Goal: Information Seeking & Learning: Find specific fact

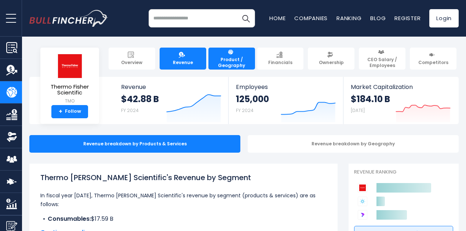
click at [178, 61] on span "Revenue" at bounding box center [183, 63] width 20 height 6
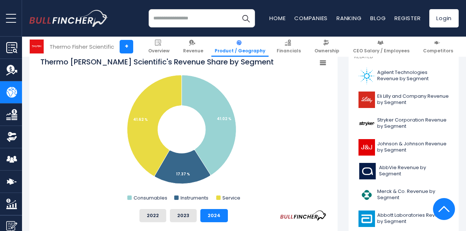
scroll to position [220, 0]
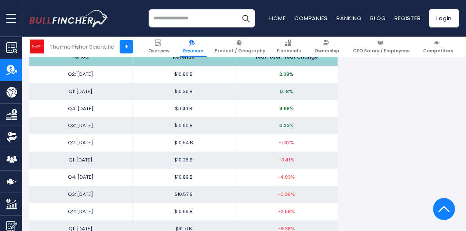
scroll to position [807, 0]
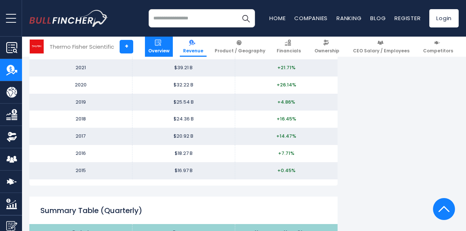
click at [161, 43] on img at bounding box center [158, 43] width 6 height 6
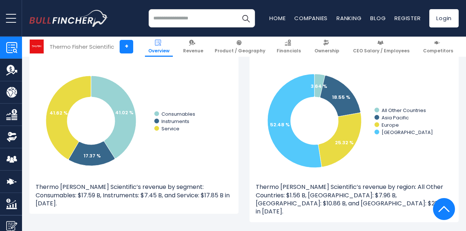
scroll to position [697, 0]
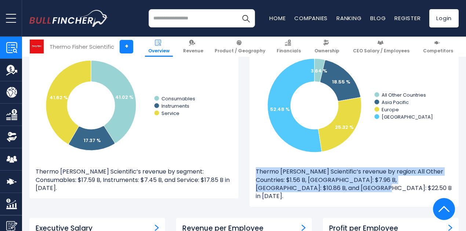
drag, startPoint x: 250, startPoint y: 170, endPoint x: 296, endPoint y: 188, distance: 48.9
click at [296, 188] on p "Thermo Fisher Scientific’s revenue by region: All Other Countries: $1.56 B, Asi…" at bounding box center [354, 184] width 197 height 33
copy p "Thermo Fisher Scientific’s revenue by region: All Other Countries: $1.56 B, Asi…"
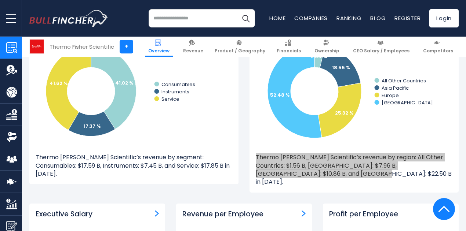
scroll to position [733, 0]
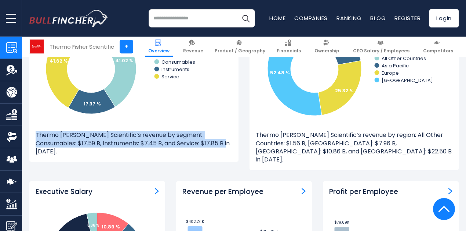
drag, startPoint x: 31, startPoint y: 135, endPoint x: 206, endPoint y: 143, distance: 175.1
click at [206, 143] on p "Thermo Fisher Scientific’s revenue by segment: Consumables: $17.59 B, Instrumen…" at bounding box center [134, 143] width 197 height 25
copy p "Thermo Fisher Scientific’s revenue by segment: Consumables: $17.59 B, Instrumen…"
